Goal: Information Seeking & Learning: Find specific fact

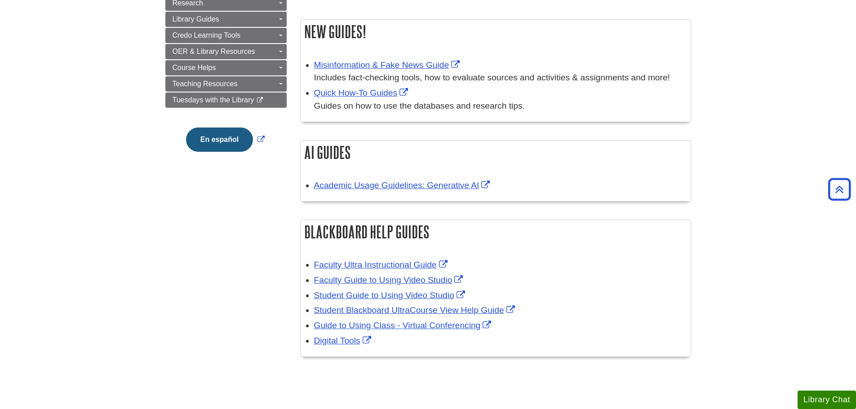
scroll to position [315, 0]
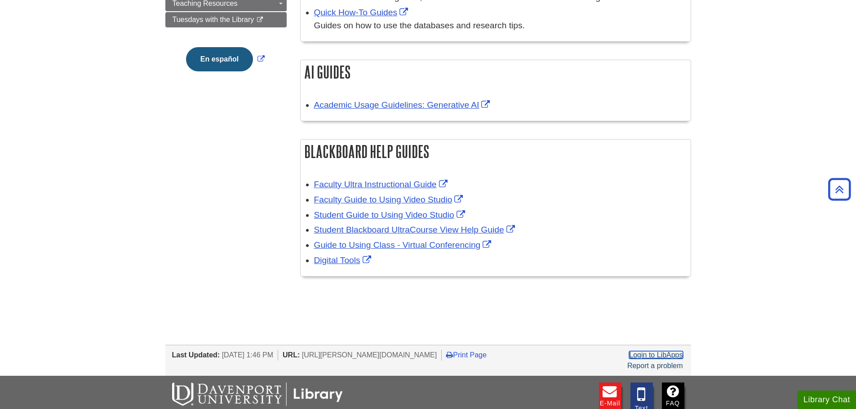
click at [681, 351] on link "Login to LibApps" at bounding box center [655, 355] width 53 height 8
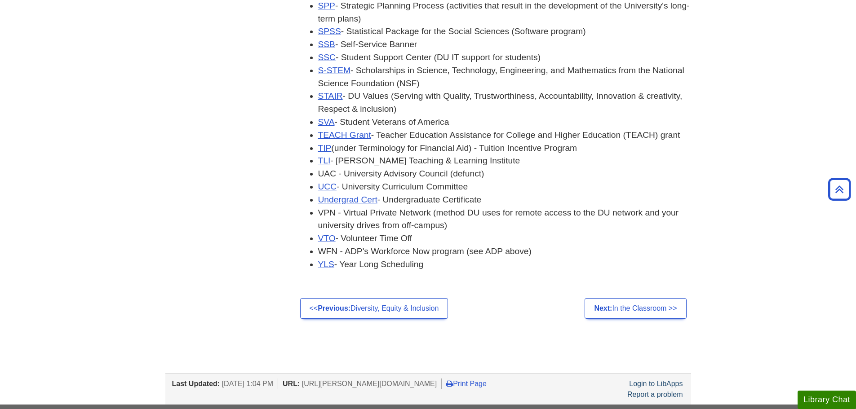
scroll to position [2786, 0]
